Goal: Task Accomplishment & Management: Use online tool/utility

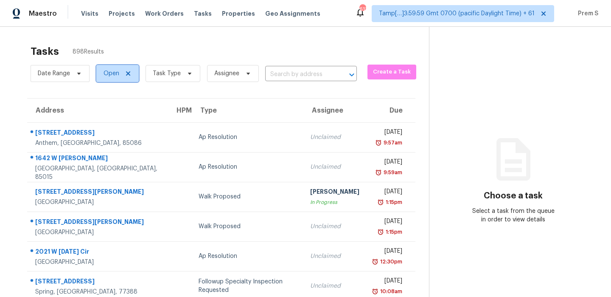
click at [122, 71] on span at bounding box center [126, 73] width 9 height 7
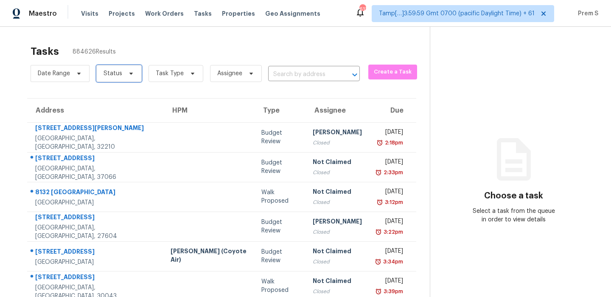
click at [129, 76] on icon at bounding box center [131, 73] width 7 height 7
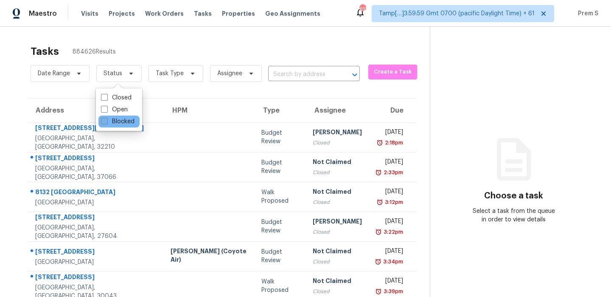
click at [119, 122] on label "Blocked" at bounding box center [118, 121] width 34 height 8
click at [107, 122] on input "Blocked" at bounding box center [104, 120] width 6 height 6
checkbox input "true"
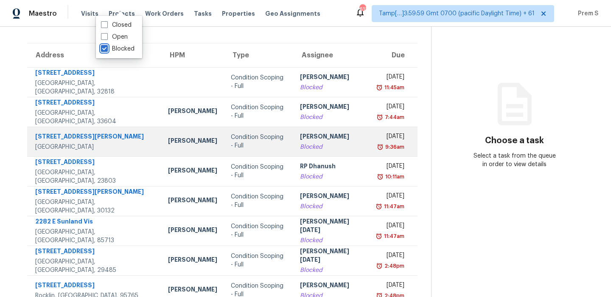
scroll to position [145, 0]
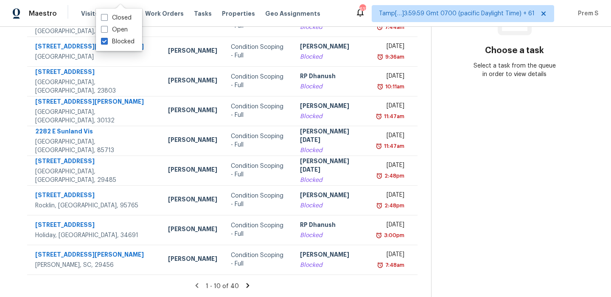
click at [244, 283] on icon at bounding box center [248, 285] width 8 height 8
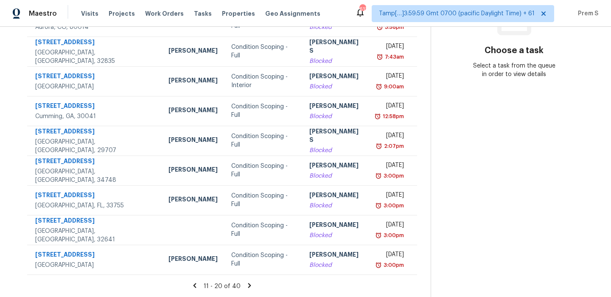
click at [248, 283] on icon at bounding box center [249, 285] width 3 height 5
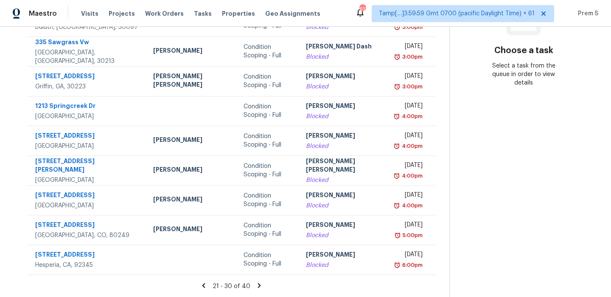
click at [255, 285] on icon at bounding box center [259, 285] width 8 height 8
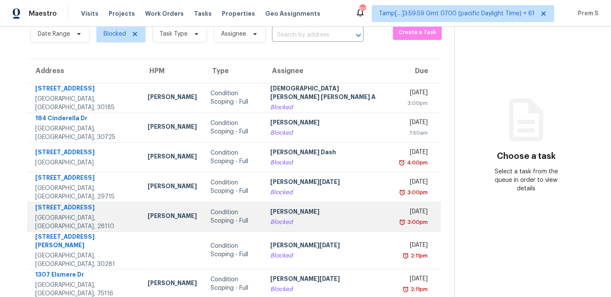
scroll to position [0, 0]
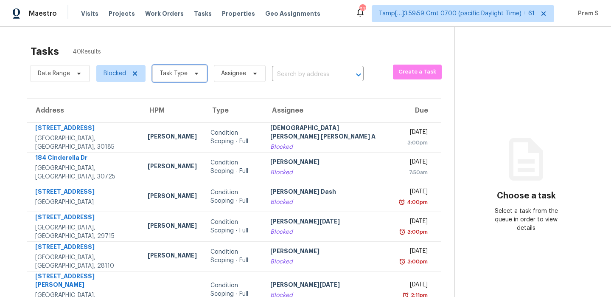
click at [182, 71] on span "Task Type" at bounding box center [174, 73] width 28 height 8
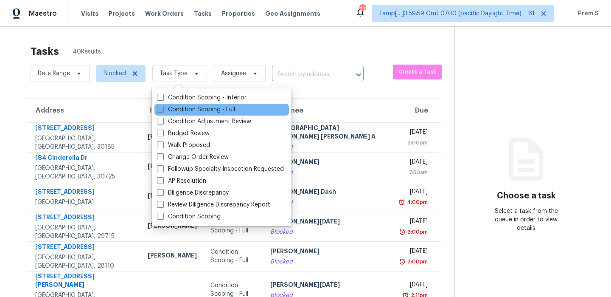
click at [202, 109] on label "Condition Scoping - Full" at bounding box center [196, 109] width 78 height 8
click at [163, 109] on input "Condition Scoping - Full" at bounding box center [160, 108] width 6 height 6
checkbox input "true"
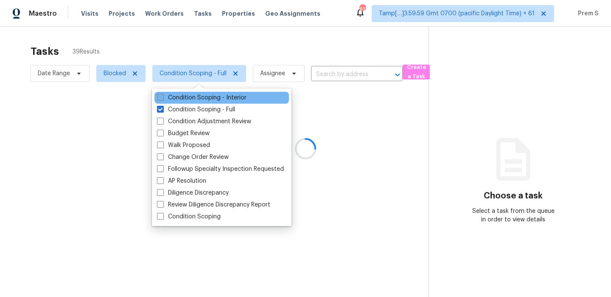
click at [211, 98] on label "Condition Scoping - Interior" at bounding box center [202, 97] width 90 height 8
click at [163, 98] on input "Condition Scoping - Interior" at bounding box center [160, 96] width 6 height 6
checkbox input "true"
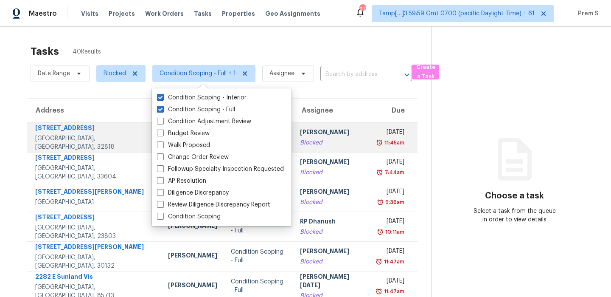
click at [323, 135] on div "[PERSON_NAME]" at bounding box center [332, 133] width 64 height 11
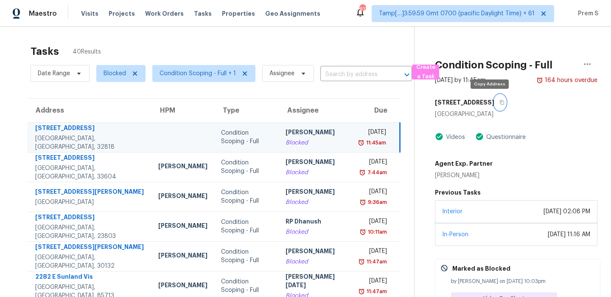
click at [499, 103] on icon "button" at bounding box center [501, 102] width 5 height 5
click at [500, 101] on icon "button" at bounding box center [502, 102] width 4 height 5
